Goal: Transaction & Acquisition: Purchase product/service

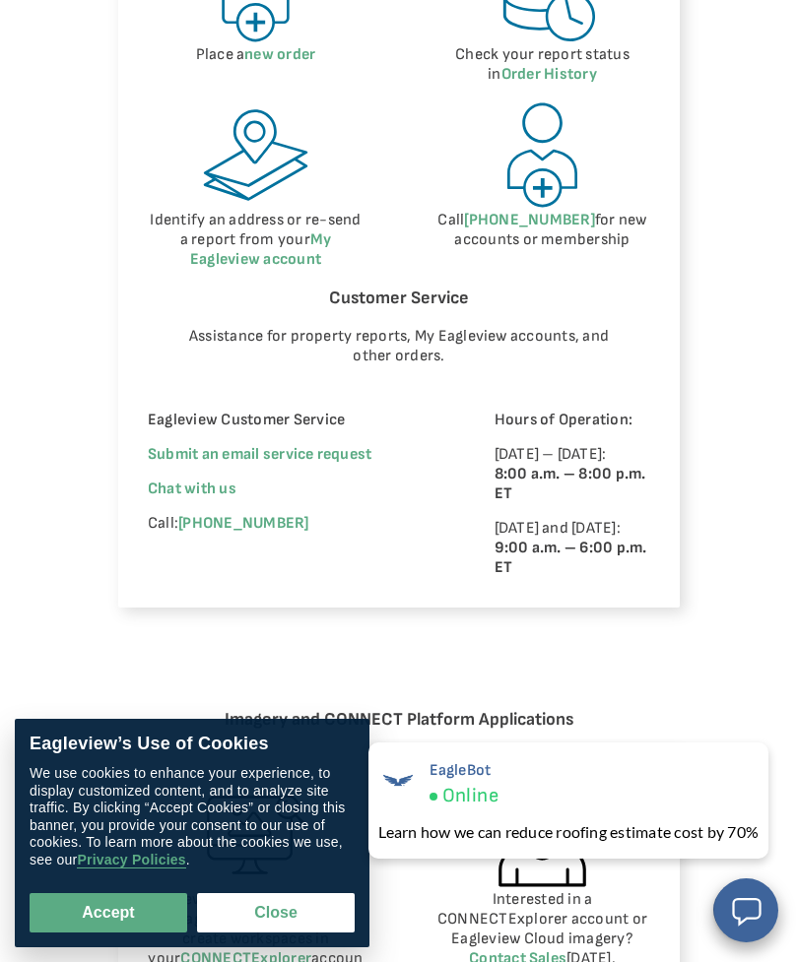
scroll to position [1182, 0]
click at [300, 905] on button "Close" at bounding box center [276, 912] width 158 height 39
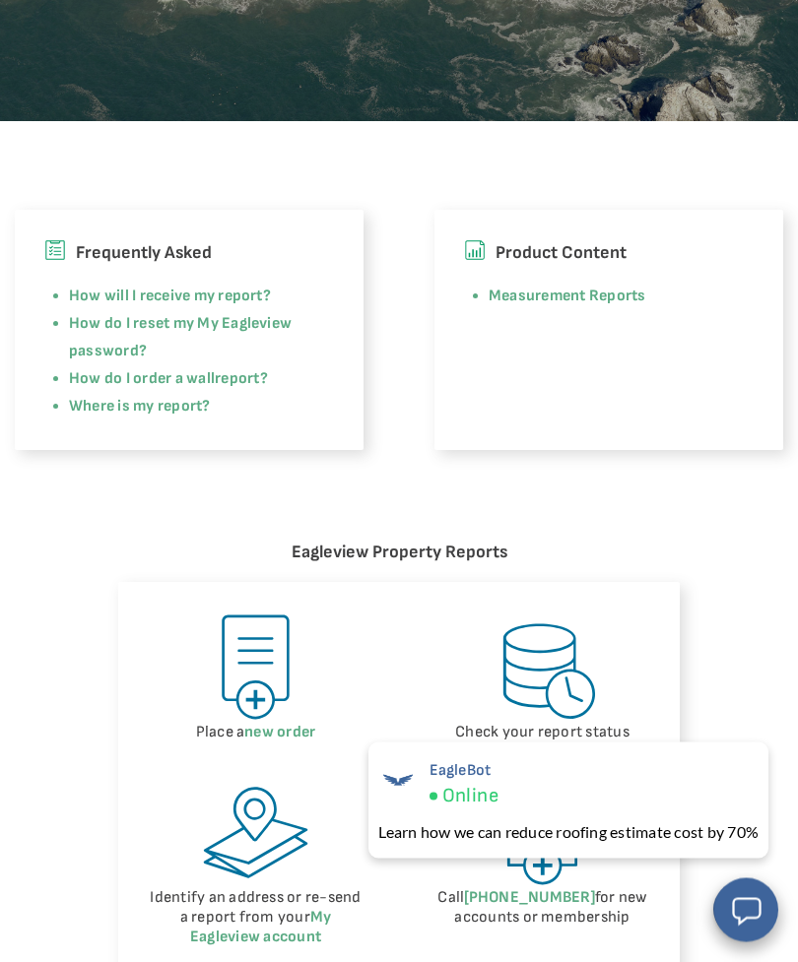
scroll to position [506, 0]
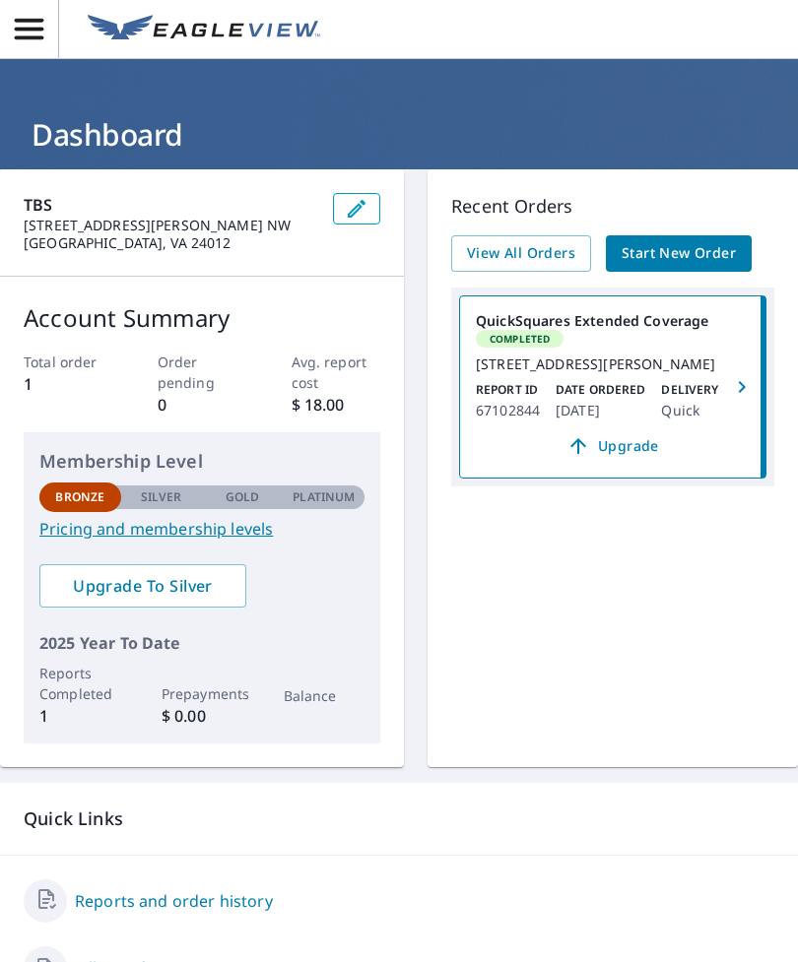
click at [702, 258] on span "Start New Order" at bounding box center [678, 253] width 114 height 25
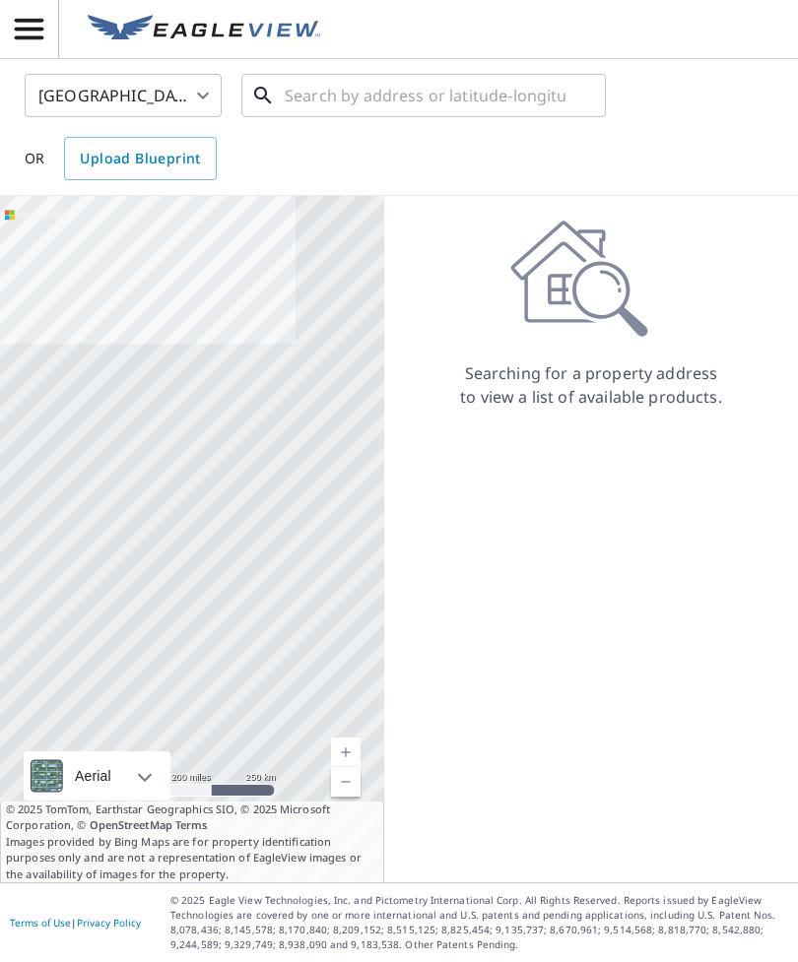
click at [398, 106] on input "text" at bounding box center [425, 95] width 281 height 55
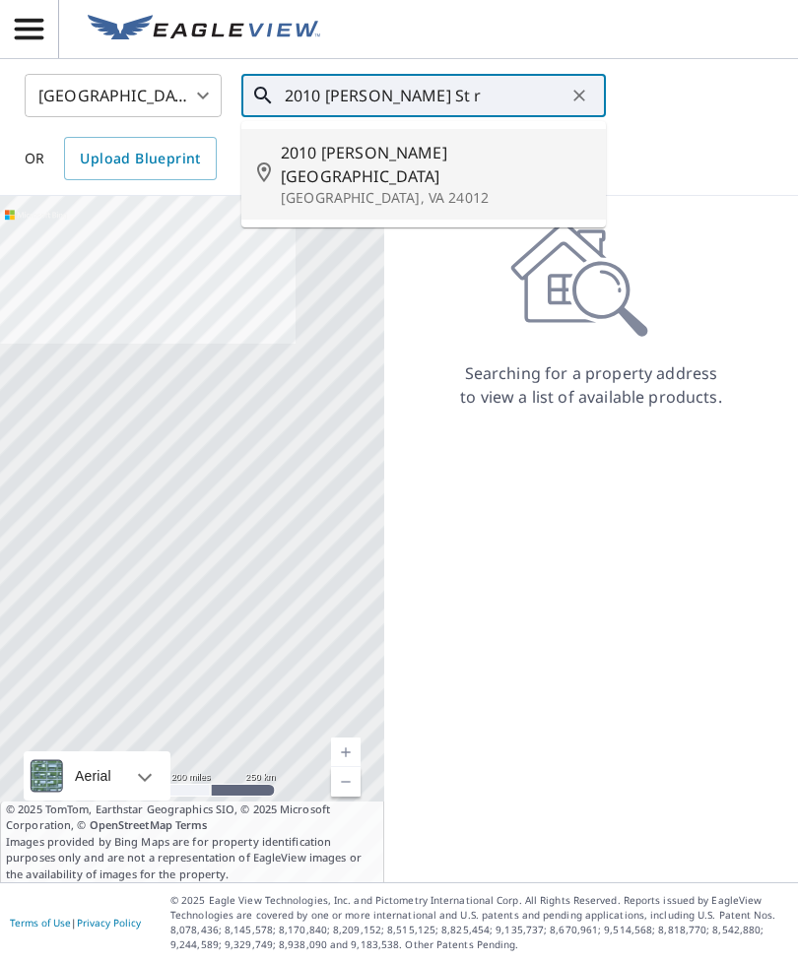
click at [411, 188] on p "[GEOGRAPHIC_DATA], VA 24012" at bounding box center [435, 198] width 309 height 20
type input "[STREET_ADDRESS][PERSON_NAME]"
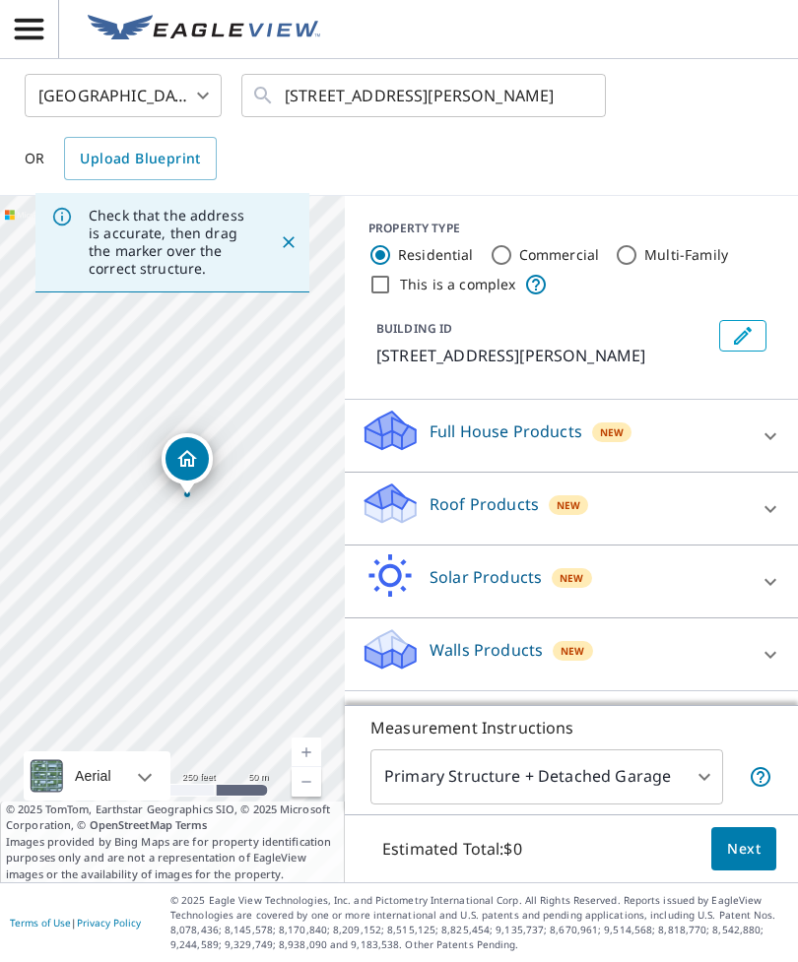
click at [317, 767] on link "Current Level 17, Zoom In" at bounding box center [306, 753] width 30 height 30
click at [316, 767] on link "Current Level 18, Zoom In" at bounding box center [306, 753] width 30 height 30
click at [770, 502] on icon at bounding box center [770, 509] width 24 height 24
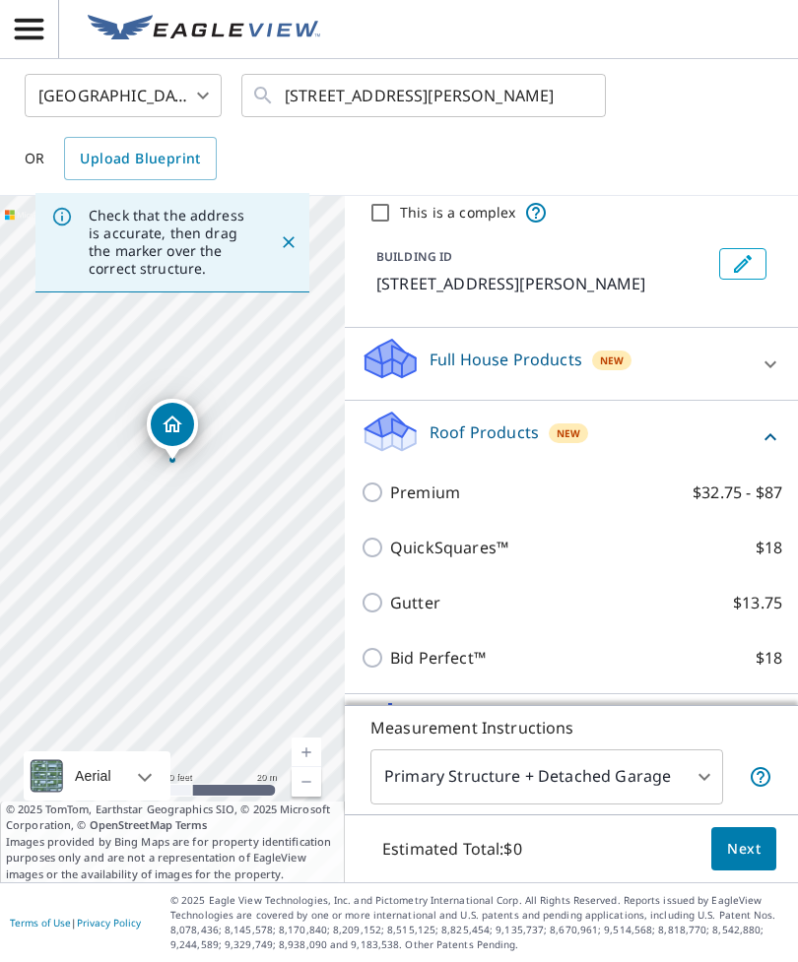
scroll to position [65, 0]
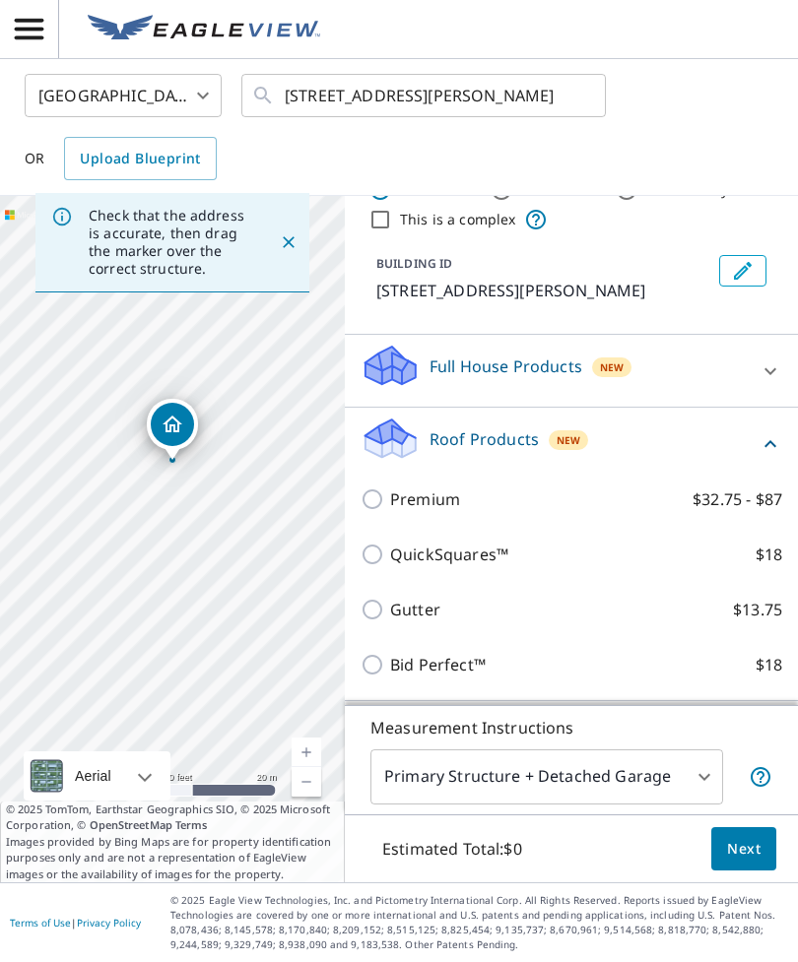
click at [366, 548] on input "QuickSquares™ $18" at bounding box center [375, 555] width 30 height 24
checkbox input "true"
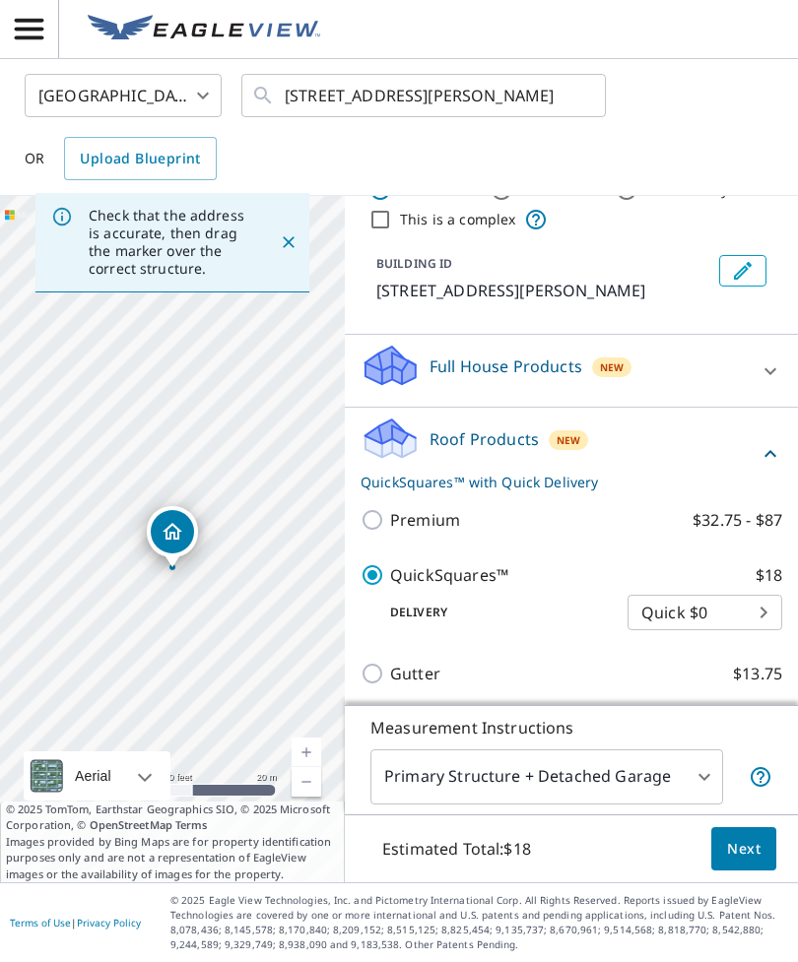
click at [756, 614] on body "AE AE [GEOGRAPHIC_DATA] US ​ [STREET_ADDRESS][PERSON_NAME] ​ OR Upload Blueprin…" at bounding box center [399, 481] width 798 height 962
click at [678, 678] on div at bounding box center [399, 481] width 798 height 962
click at [764, 609] on body "AE AE [GEOGRAPHIC_DATA] US ​ [STREET_ADDRESS][PERSON_NAME] ​ OR Upload Blueprin…" at bounding box center [399, 481] width 798 height 962
click at [674, 614] on li "Quick $0" at bounding box center [704, 612] width 155 height 35
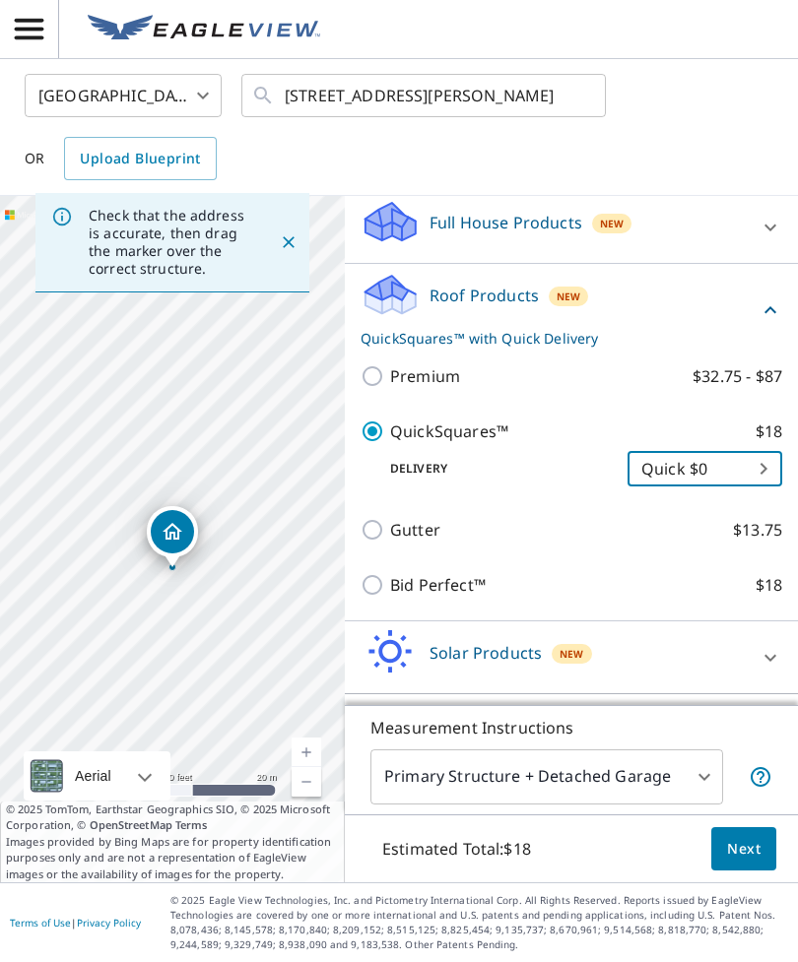
scroll to position [208, 0]
click at [695, 837] on body "AE AE [GEOGRAPHIC_DATA] US ​ [STREET_ADDRESS][PERSON_NAME] ​ OR Upload Blueprin…" at bounding box center [399, 481] width 798 height 962
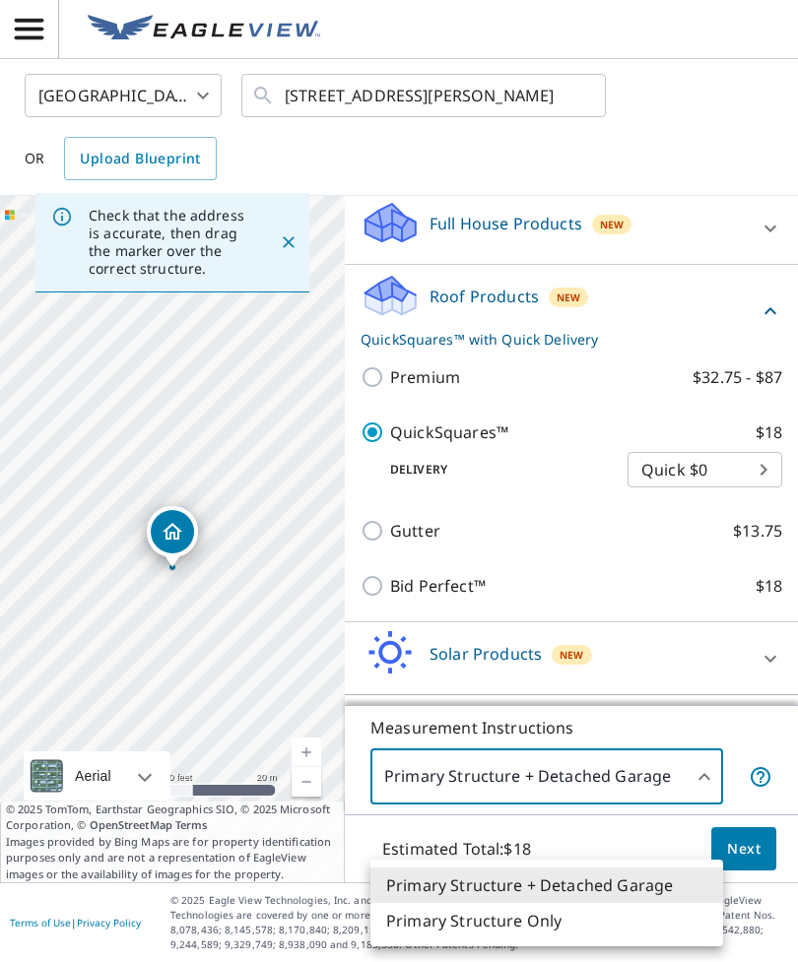
click at [568, 881] on li "Primary Structure + Detached Garage" at bounding box center [546, 885] width 353 height 35
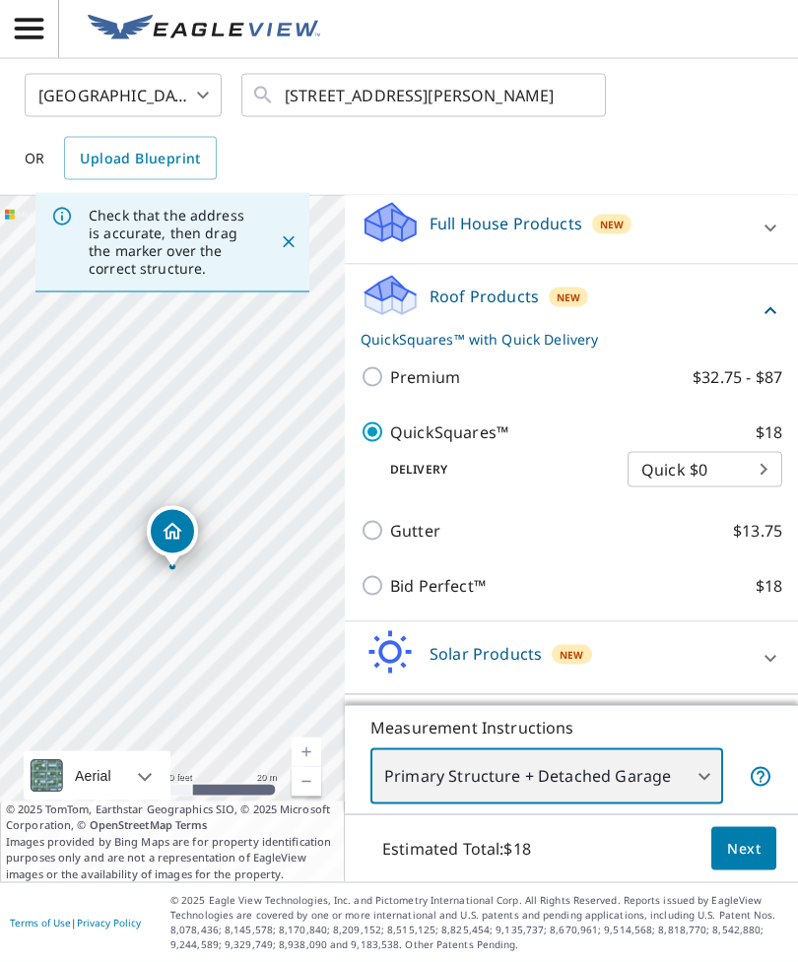
scroll to position [63, 0]
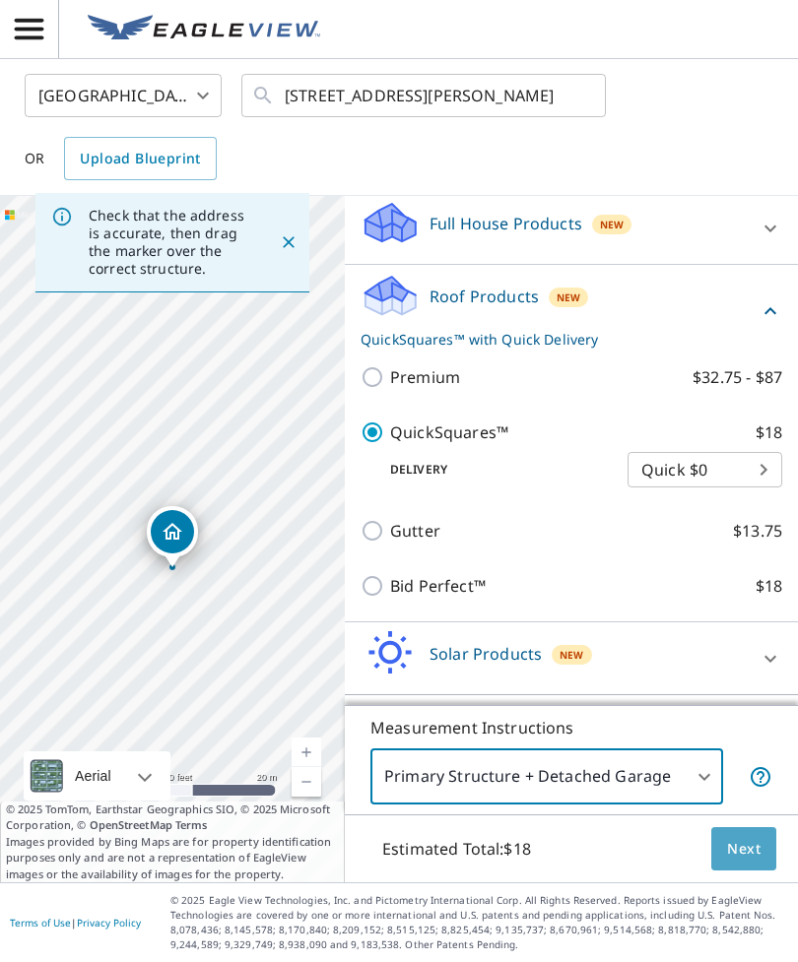
click at [744, 846] on span "Next" at bounding box center [743, 849] width 33 height 25
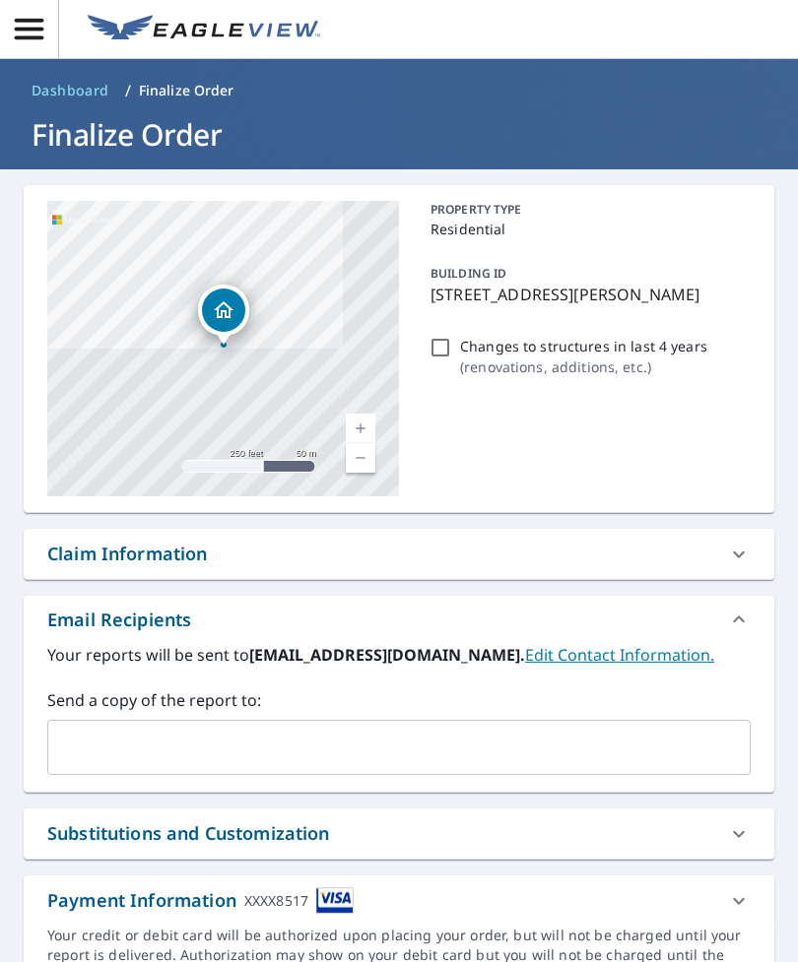
click at [95, 729] on input "text" at bounding box center [384, 747] width 656 height 37
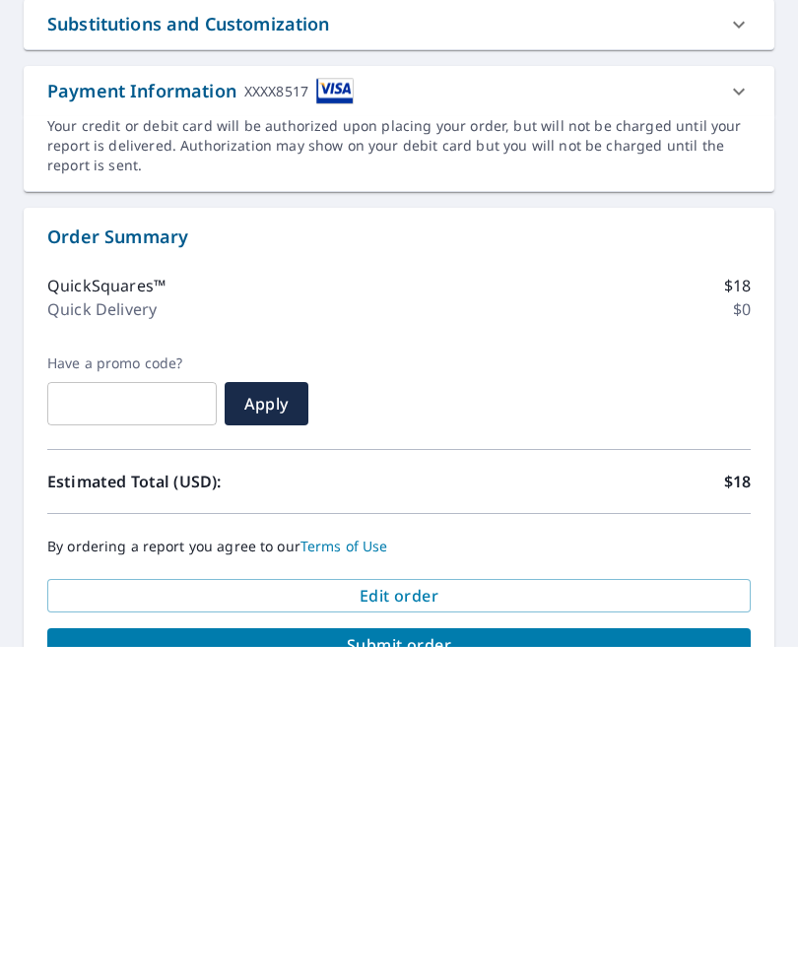
scroll to position [499, 0]
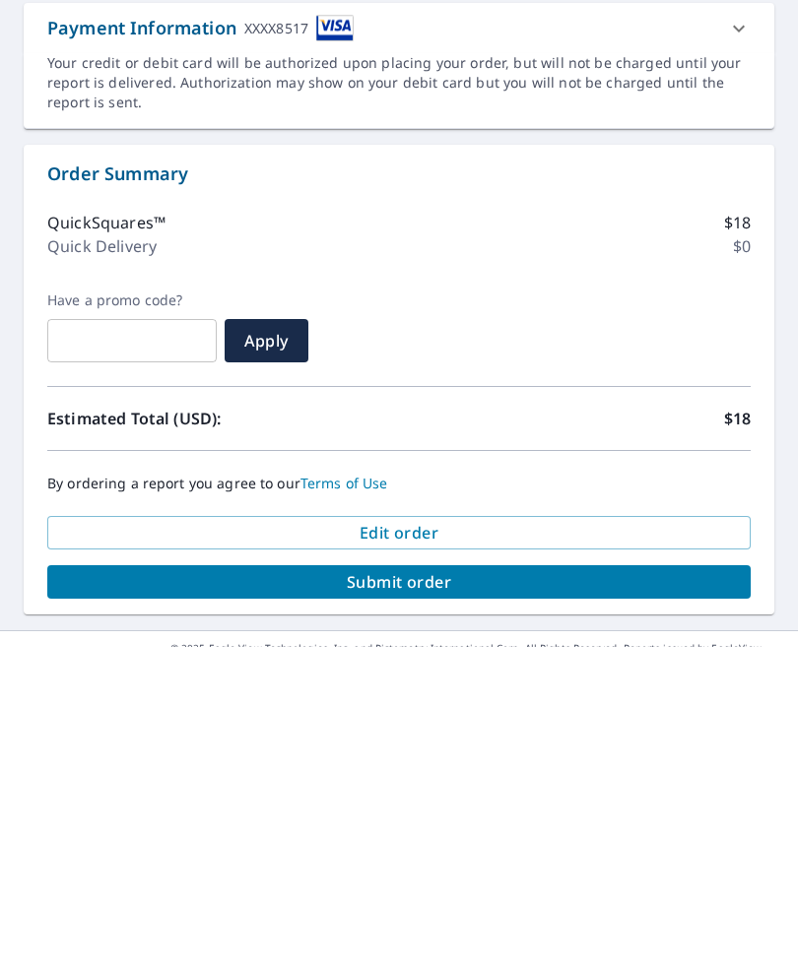
type input "[EMAIL_ADDRESS][DOMAIN_NAME]"
click at [451, 886] on span "Submit order" at bounding box center [399, 897] width 672 height 22
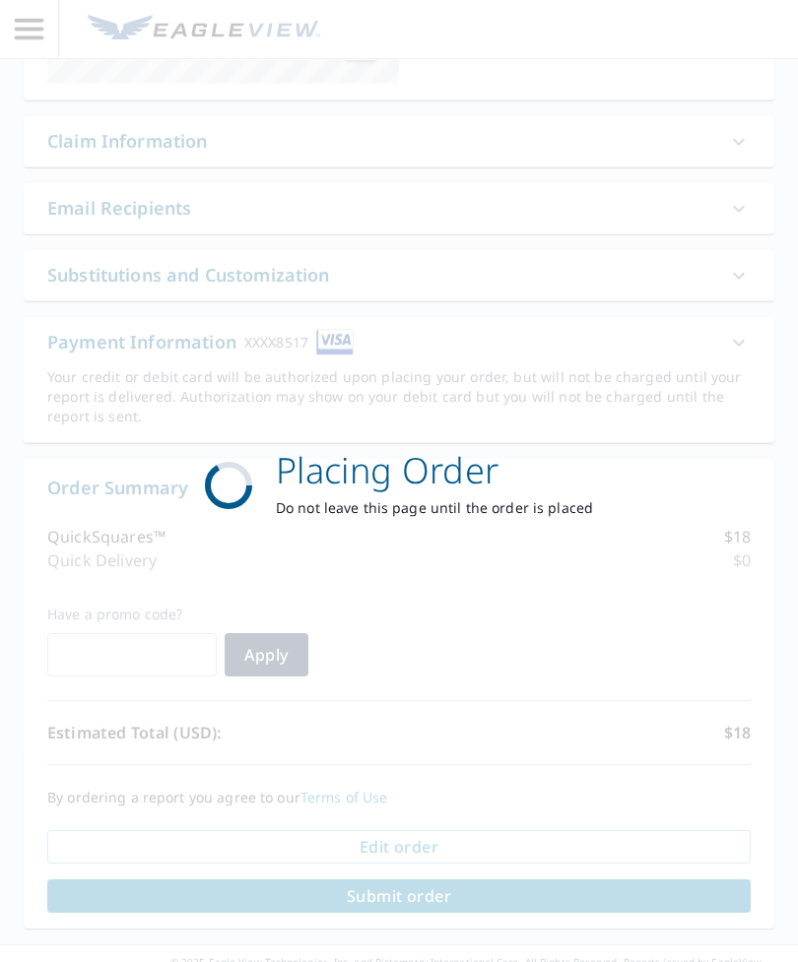
scroll to position [412, 0]
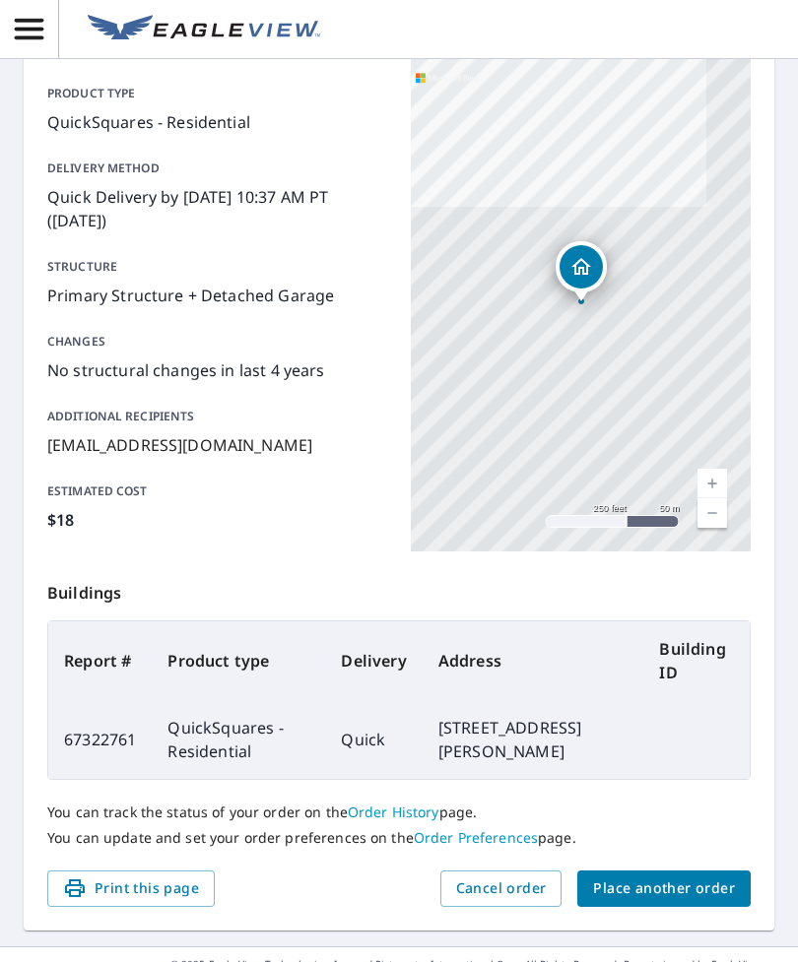
scroll to position [203, 0]
click at [169, 876] on span "Print this page" at bounding box center [131, 888] width 136 height 25
click at [171, 871] on button "Print this page" at bounding box center [130, 889] width 167 height 36
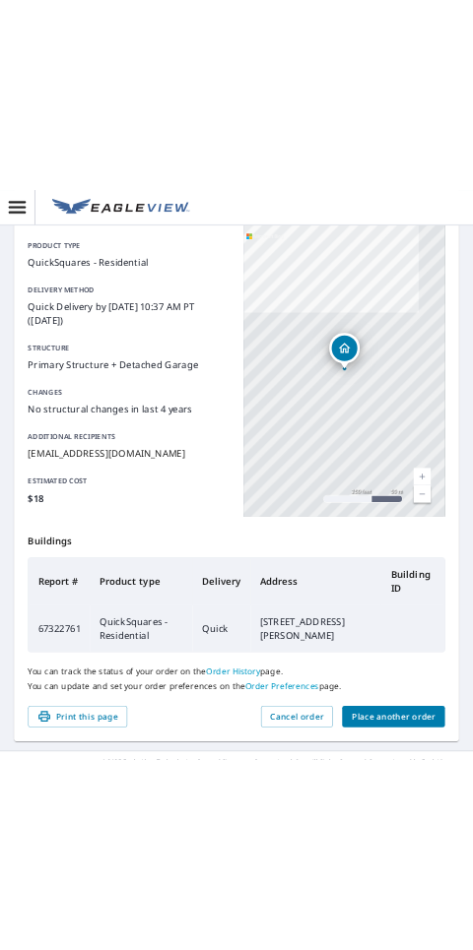
scroll to position [0, 0]
